Goal: Register for event/course

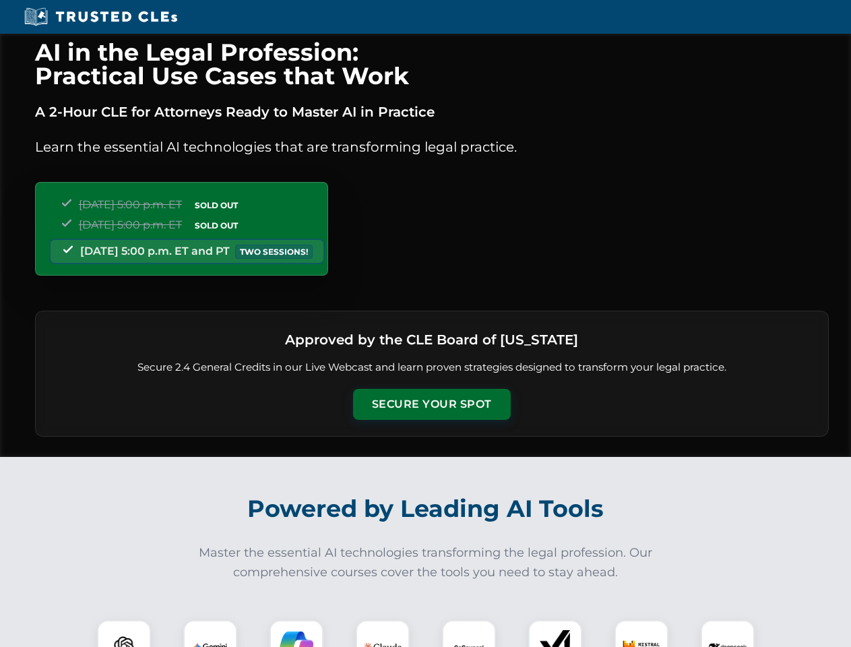
click at [431, 404] on button "Secure Your Spot" at bounding box center [432, 404] width 158 height 31
click at [124, 633] on img at bounding box center [123, 646] width 39 height 39
